Goal: Find contact information: Find contact information

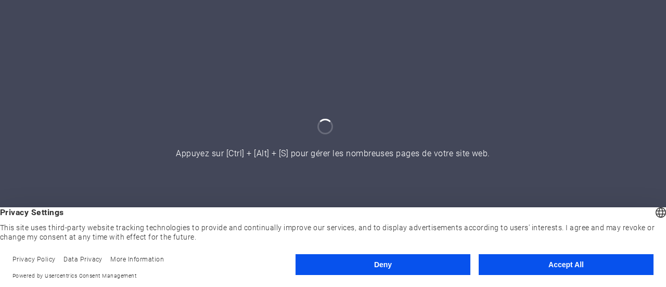
click at [536, 272] on button "Accept All" at bounding box center [566, 264] width 175 height 21
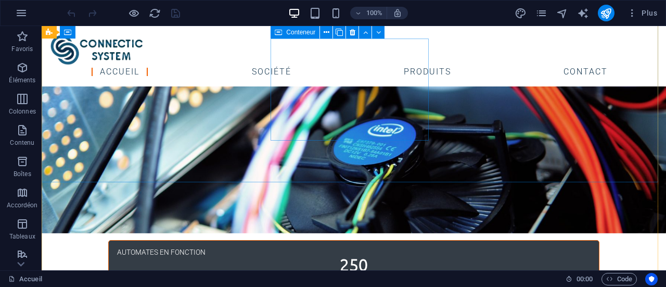
scroll to position [989, 0]
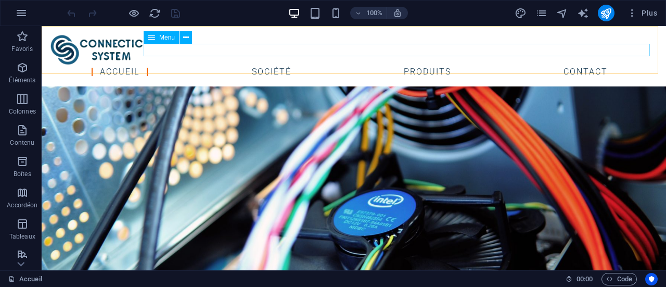
click at [336, 66] on nav "Accueil Société Produits Contact" at bounding box center [354, 72] width 608 height 12
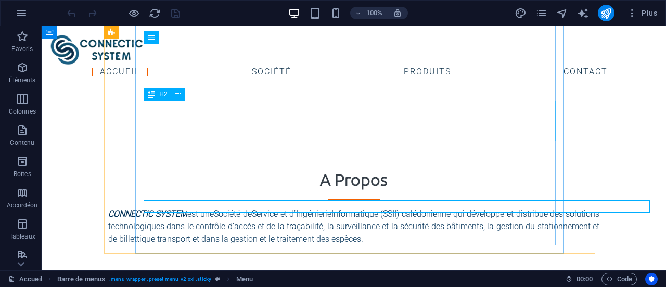
scroll to position [729, 0]
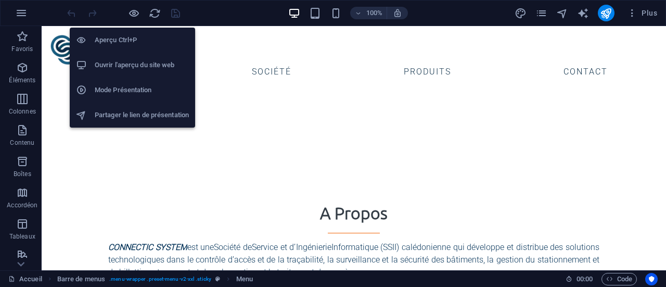
click at [126, 44] on h6 "Aperçu Ctrl+P" at bounding box center [142, 40] width 94 height 12
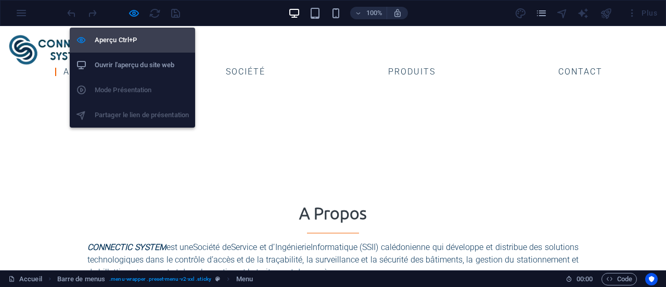
click at [126, 44] on h6 "Aperçu Ctrl+P" at bounding box center [142, 40] width 94 height 12
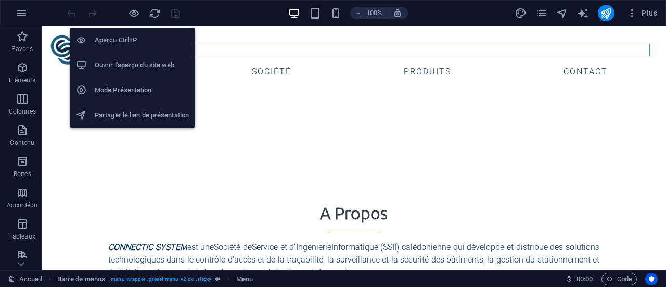
click at [126, 44] on h6 "Aperçu Ctrl+P" at bounding box center [142, 40] width 94 height 12
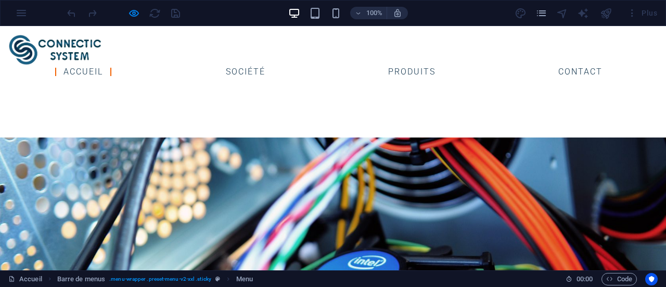
scroll to position [1022, 0]
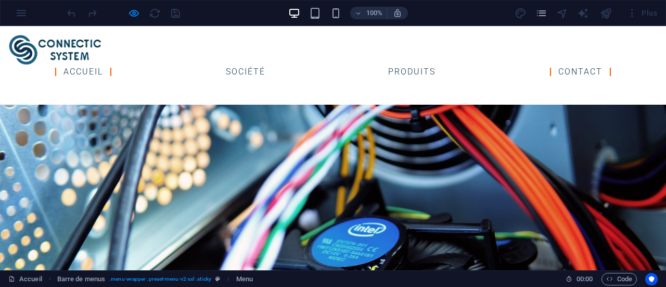
click at [589, 68] on link "Contact" at bounding box center [580, 72] width 61 height 8
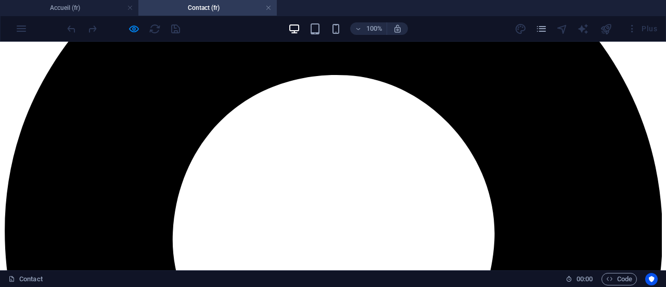
scroll to position [833, 0]
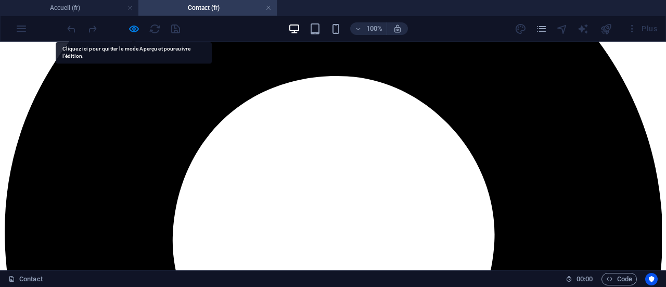
drag, startPoint x: 104, startPoint y: 201, endPoint x: 29, endPoint y: 201, distance: 74.4
